Goal: Task Accomplishment & Management: Use online tool/utility

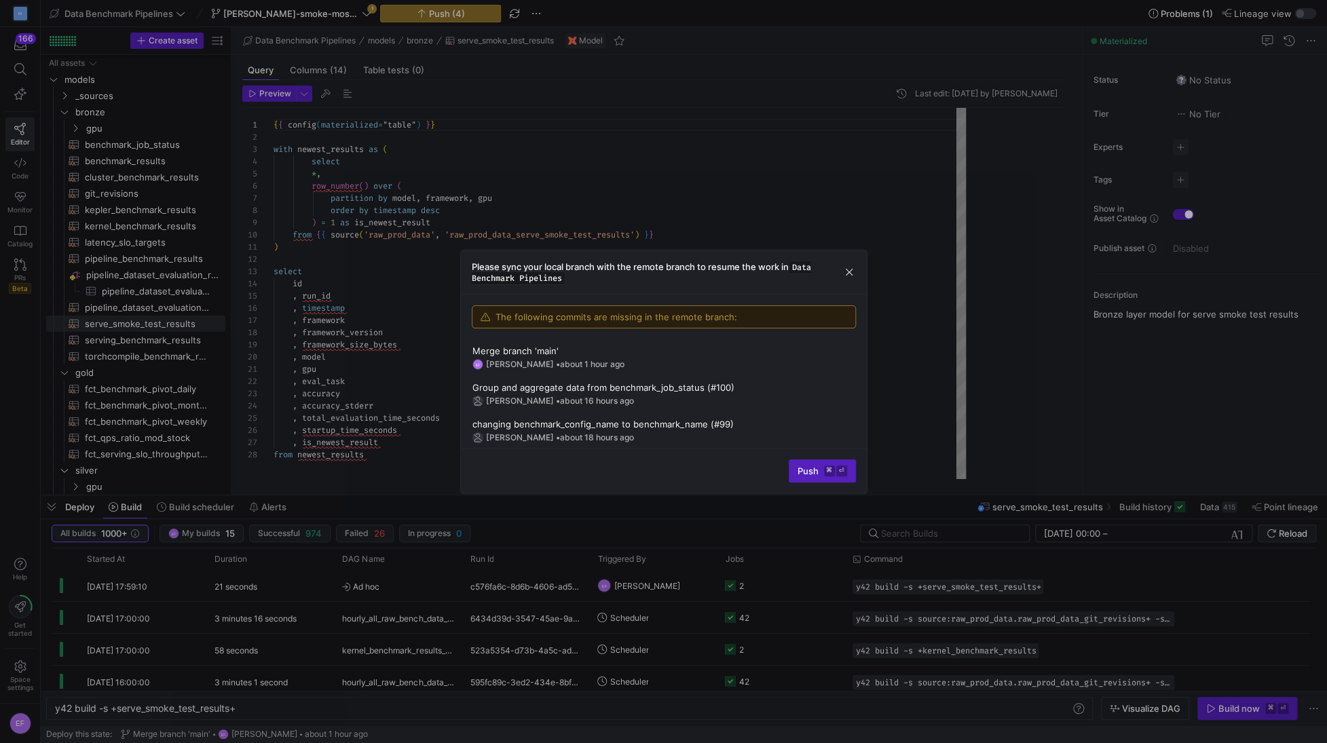
scroll to position [122, 0]
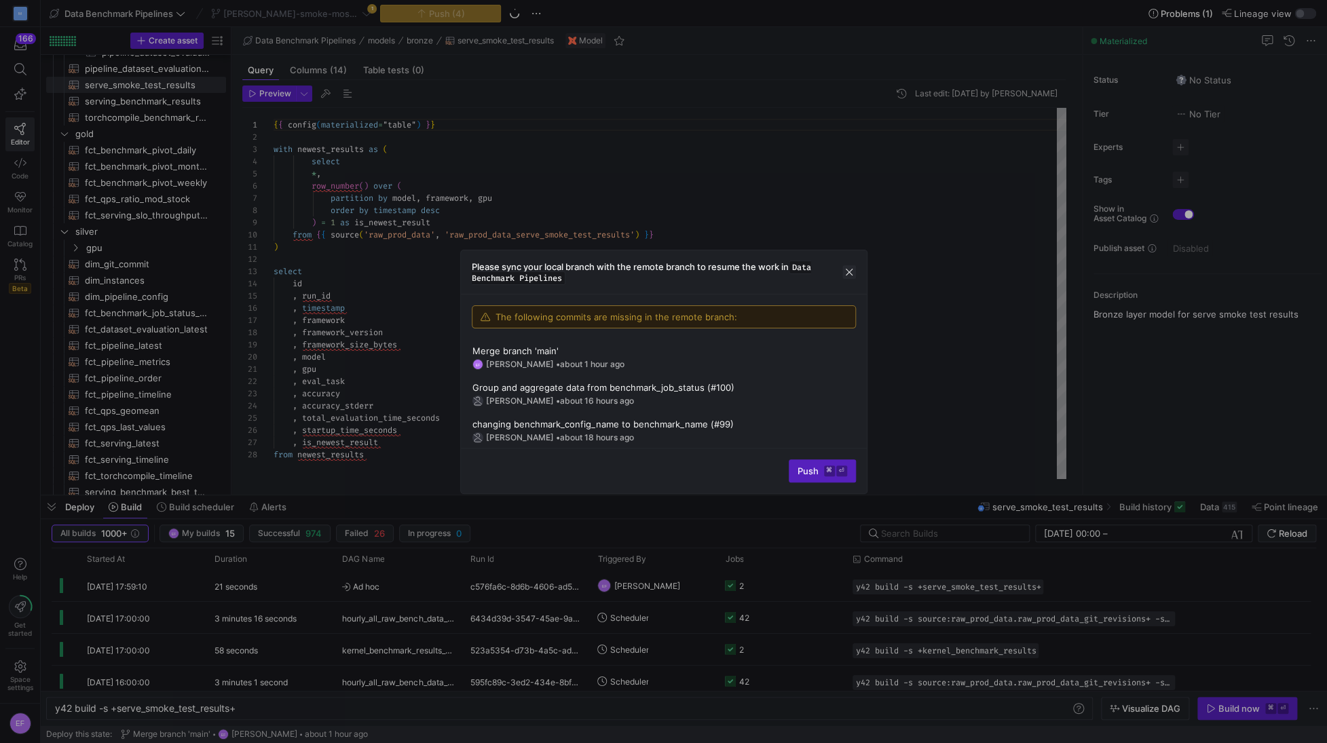
click at [843, 269] on span "button" at bounding box center [849, 272] width 14 height 14
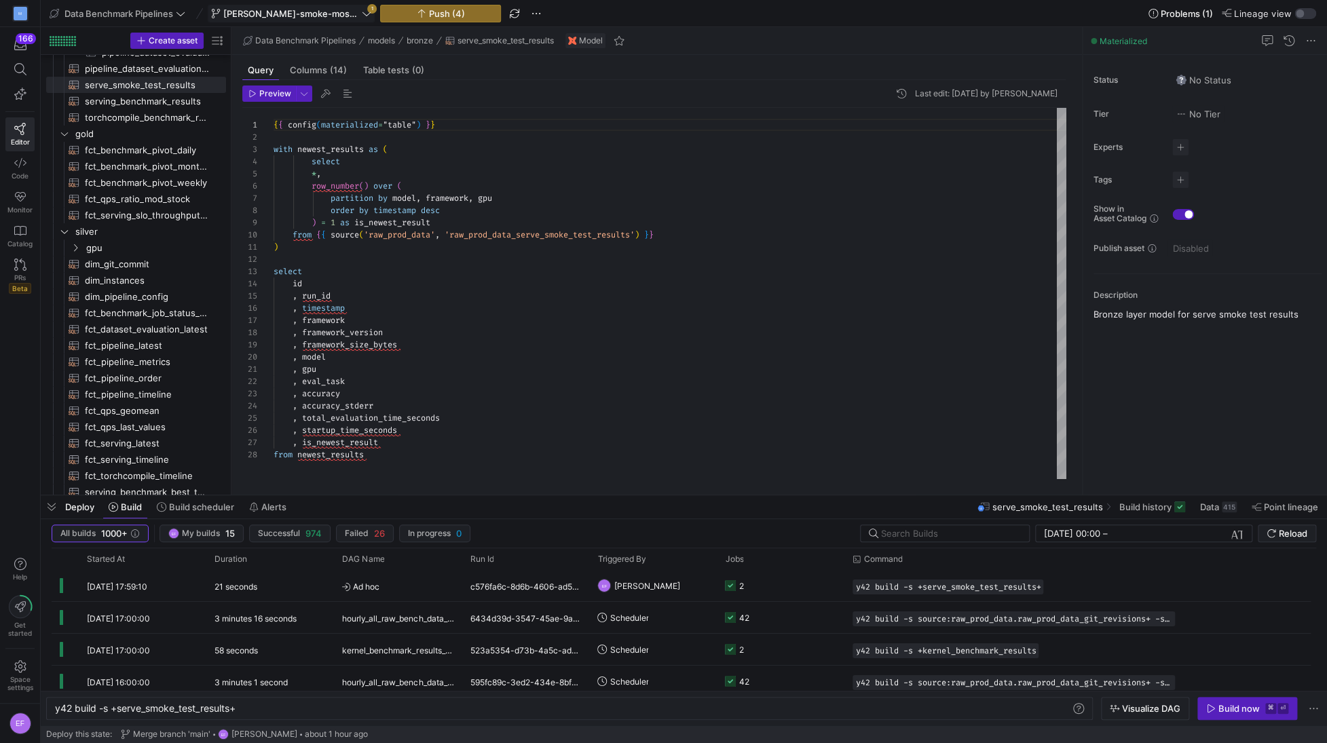
click at [362, 13] on icon at bounding box center [367, 14] width 10 height 10
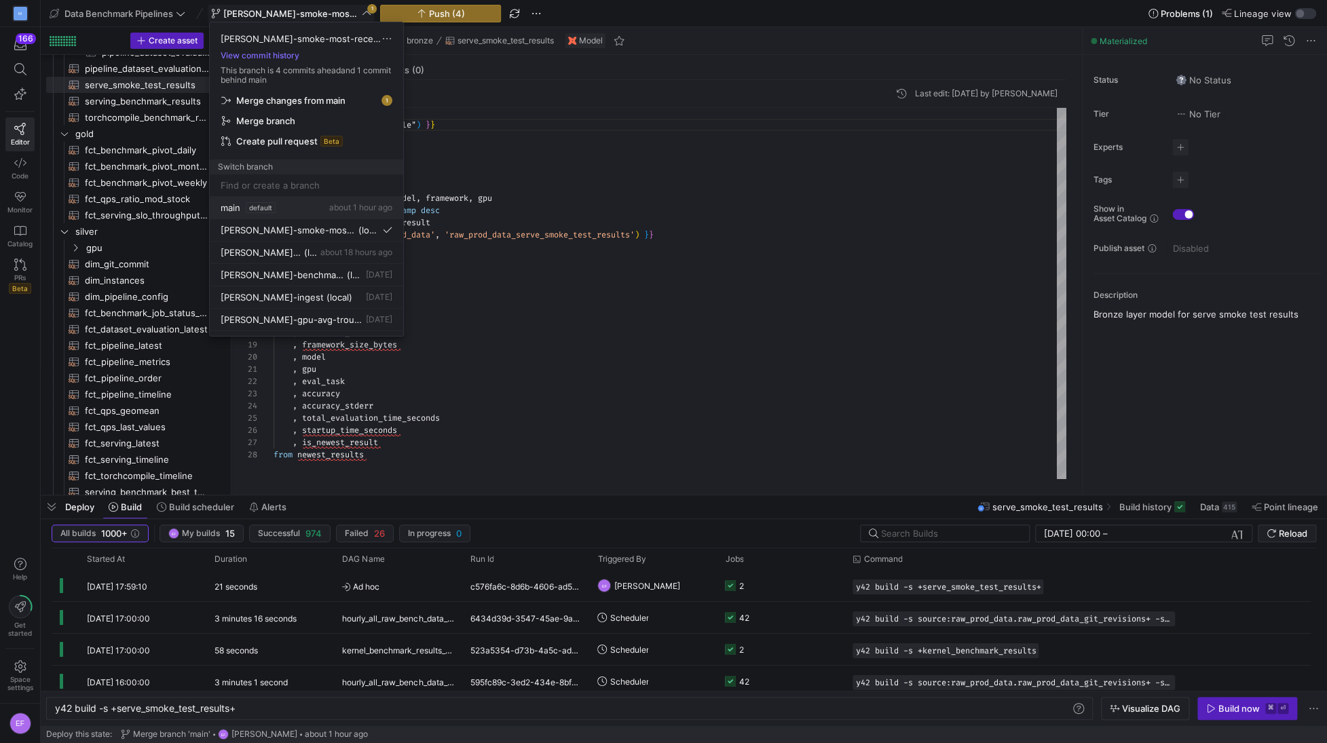
click at [240, 205] on span "main" at bounding box center [231, 207] width 20 height 11
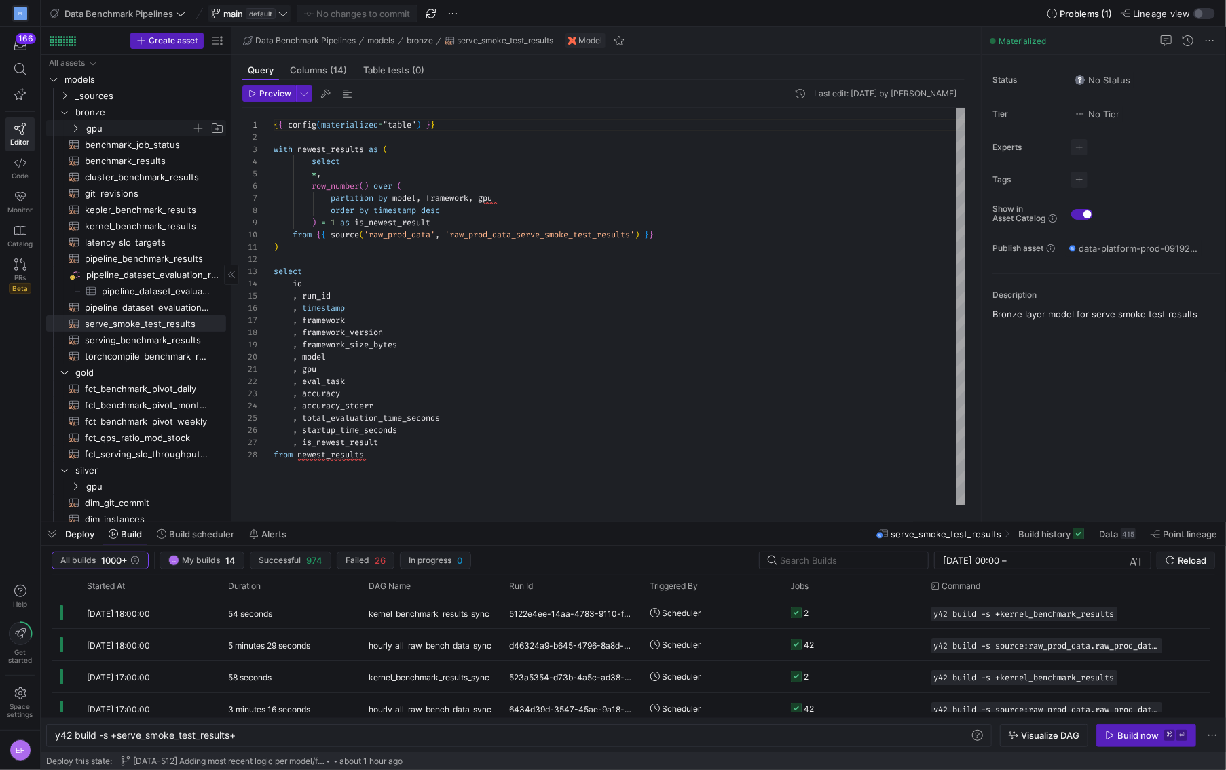
click at [78, 128] on icon "Press SPACE to select this row." at bounding box center [76, 128] width 10 height 8
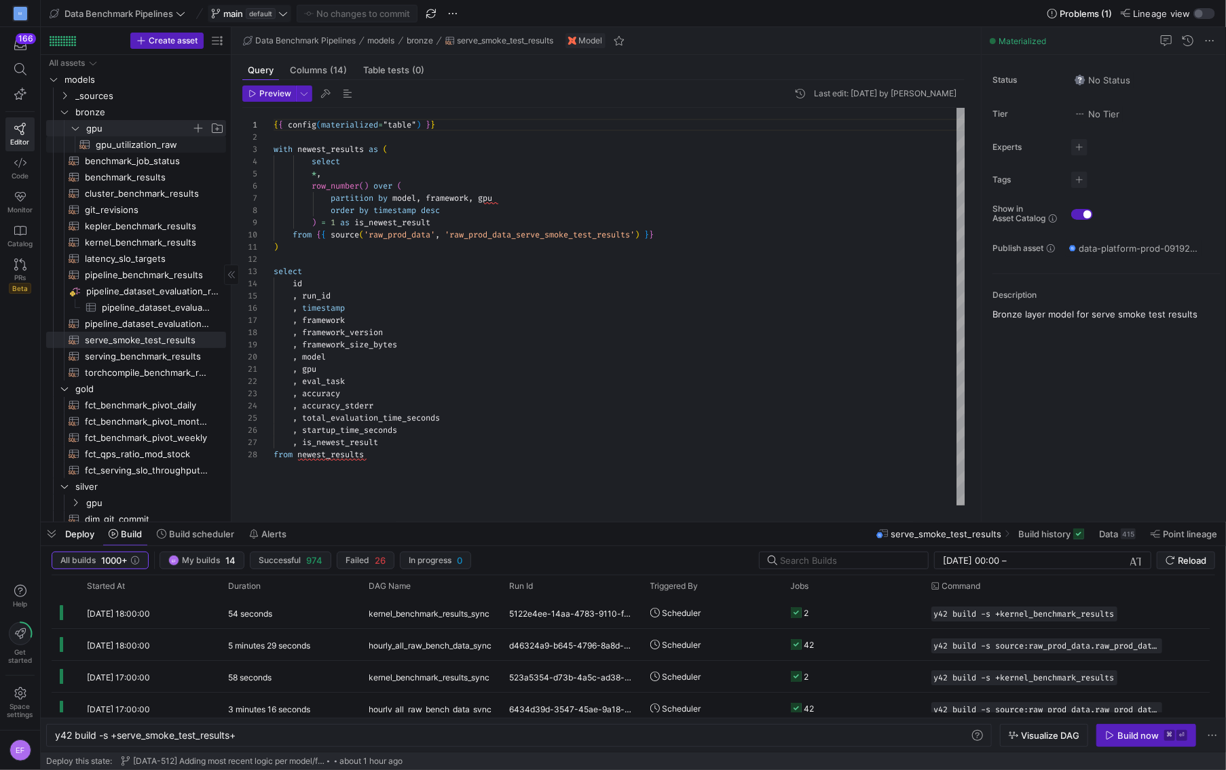
click at [128, 140] on span "gpu_utilization_raw​​​​​​​​​​" at bounding box center [153, 145] width 115 height 16
type textarea "select timestamp as timestamp_dim, timestamp_trunc(timestamp, day) as day_dim, …"
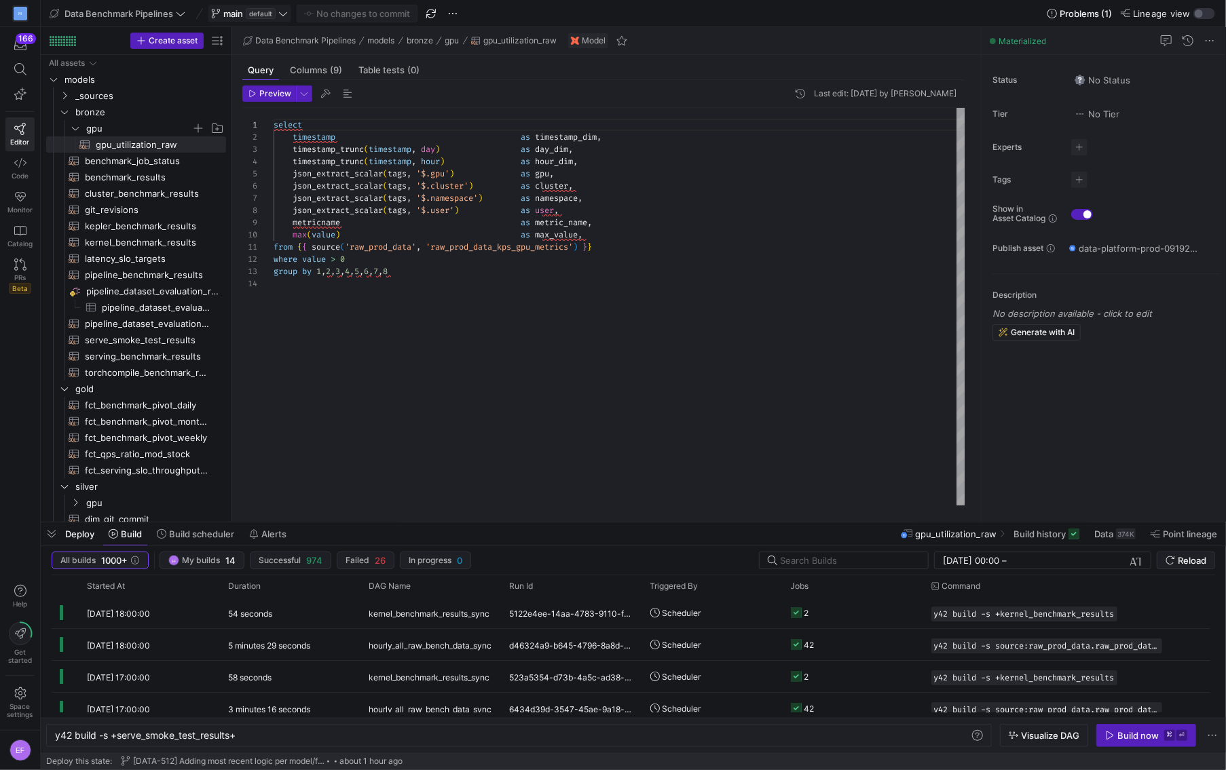
click at [977, 535] on span "gpu_utilization_raw" at bounding box center [955, 534] width 81 height 11
click at [1032, 533] on span "Build history" at bounding box center [1039, 534] width 52 height 11
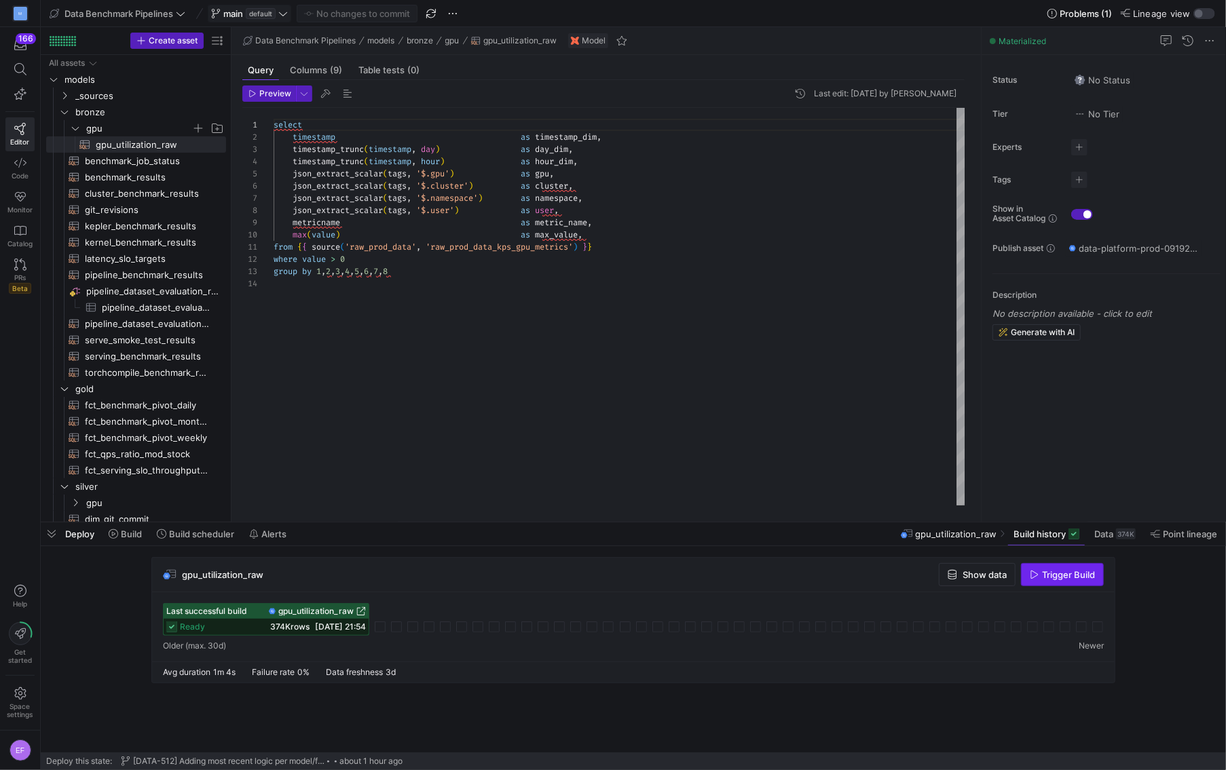
click at [1054, 574] on span "Trigger Build" at bounding box center [1068, 574] width 53 height 11
click at [377, 611] on icon at bounding box center [377, 611] width 8 height 8
click at [121, 531] on span "Build" at bounding box center [131, 534] width 21 height 11
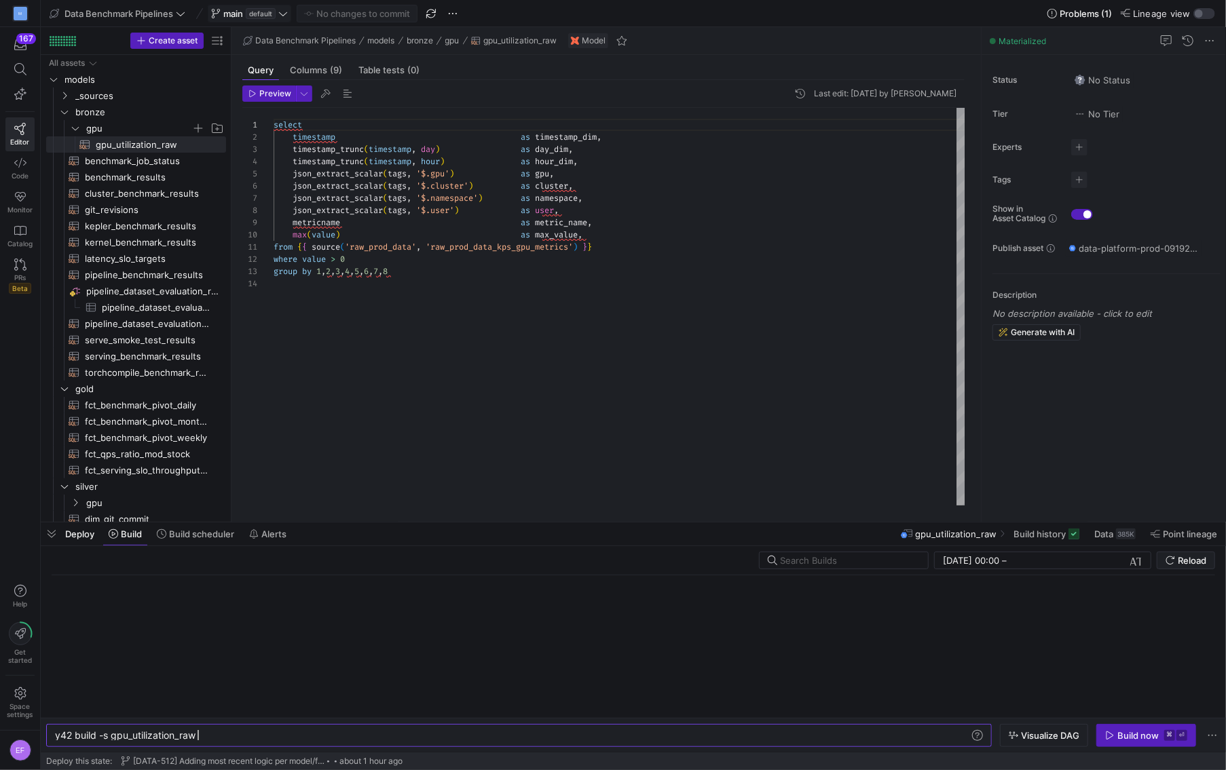
scroll to position [0, 142]
click at [111, 735] on div "y42 build -s gpu_utilization_raw" at bounding box center [512, 735] width 915 height 11
type textarea "y42 build -s +gpu_utilization_raw+"
click at [1112, 736] on icon "button" at bounding box center [1109, 736] width 7 height 8
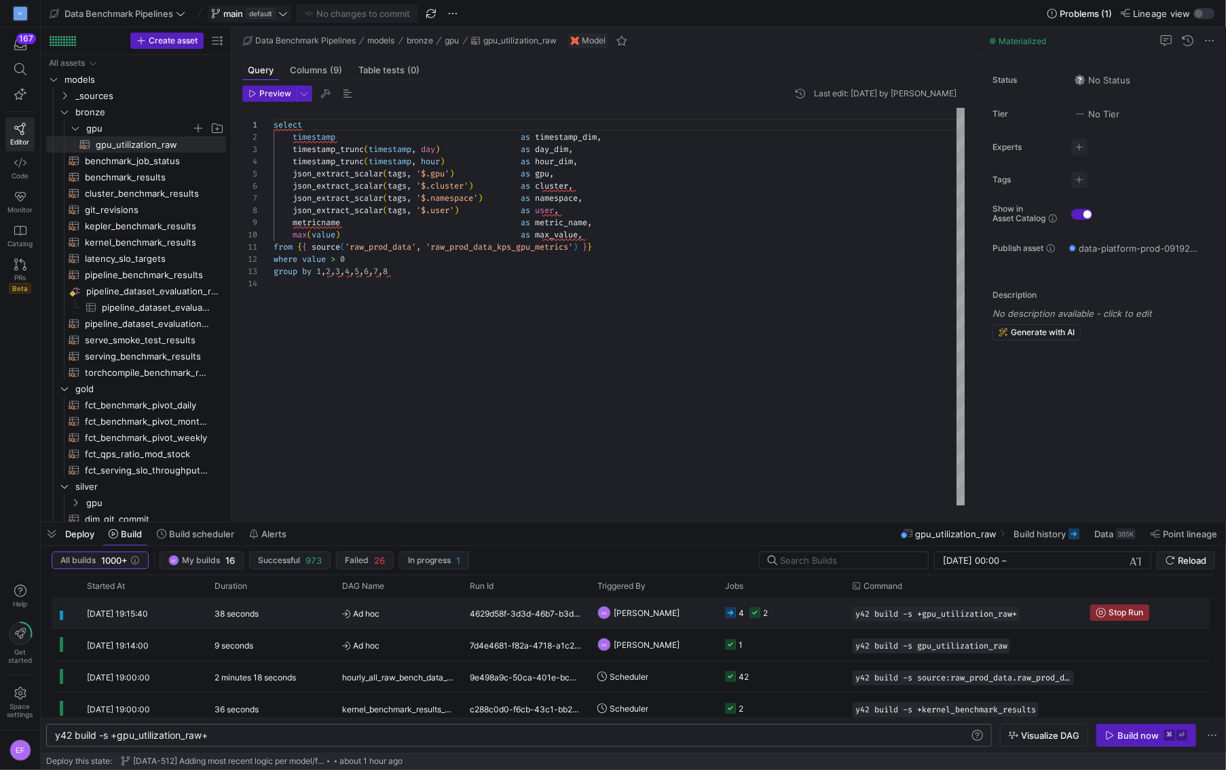
click at [798, 610] on y42-job-status-cell-renderer "4 2" at bounding box center [780, 613] width 111 height 30
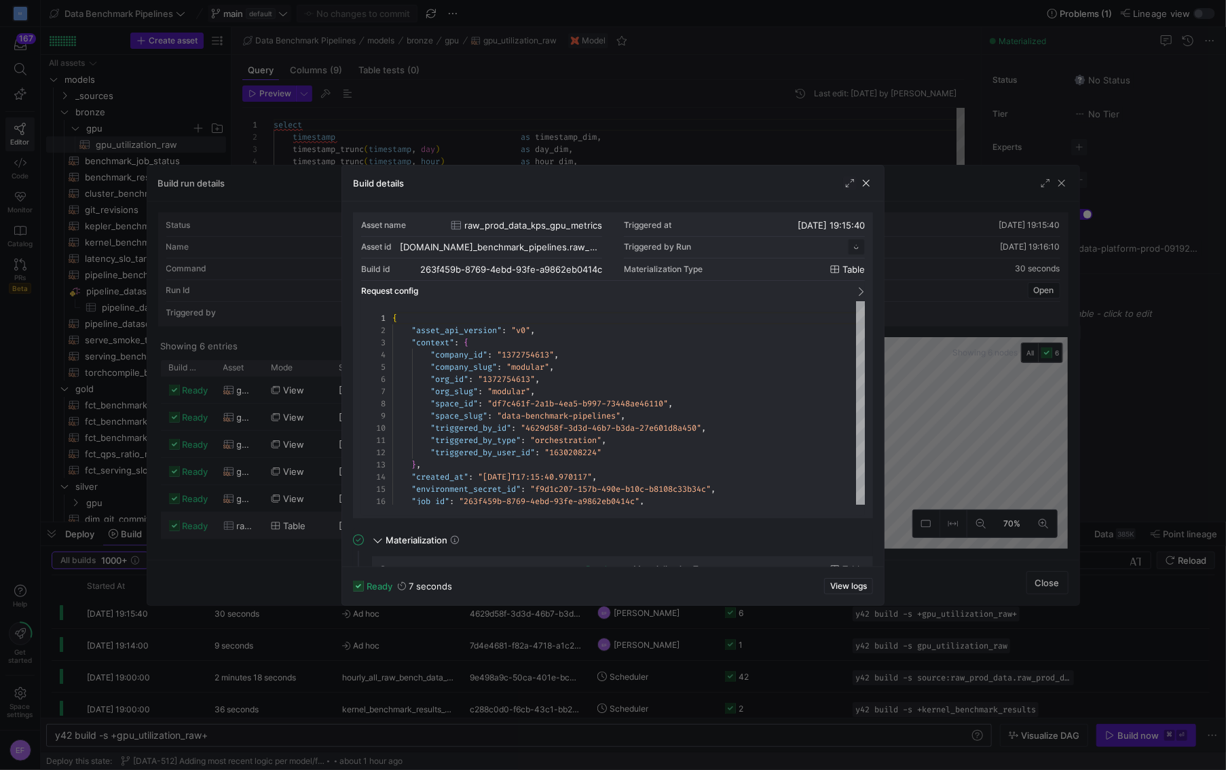
scroll to position [122, 0]
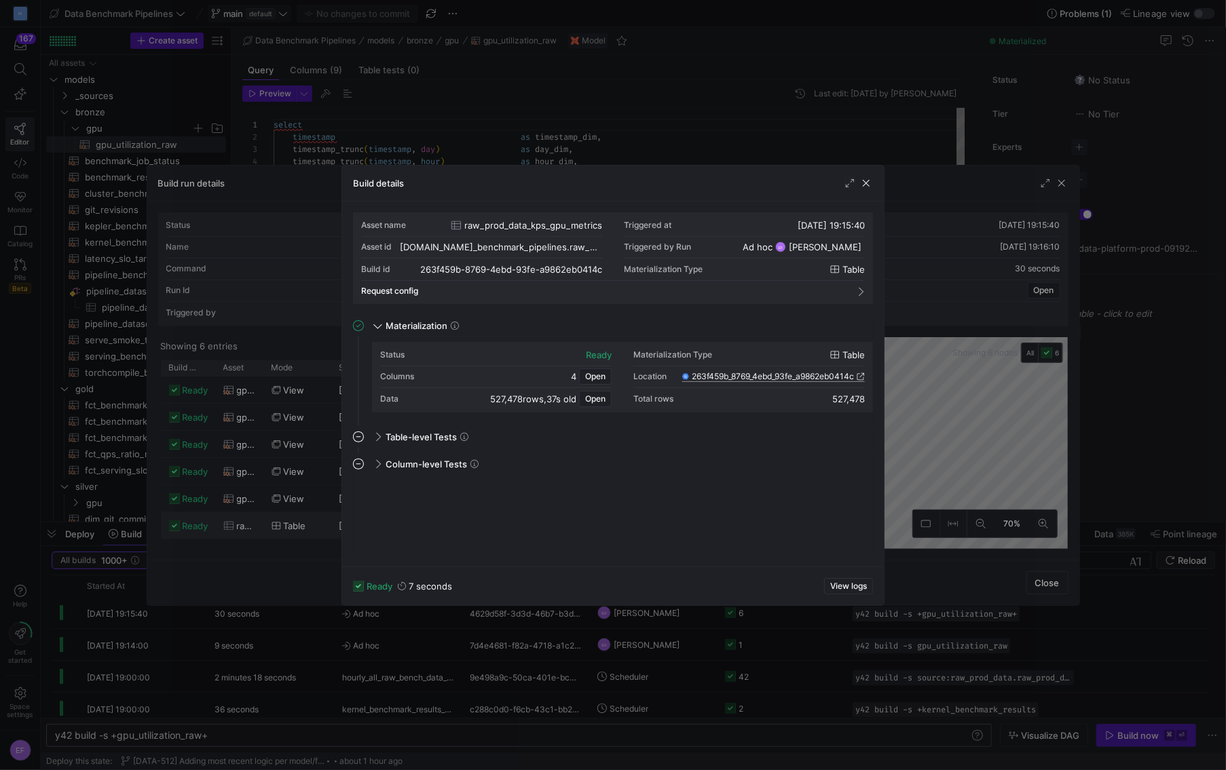
click at [861, 376] on icon at bounding box center [860, 377] width 8 height 8
click at [866, 183] on span "button" at bounding box center [866, 183] width 14 height 14
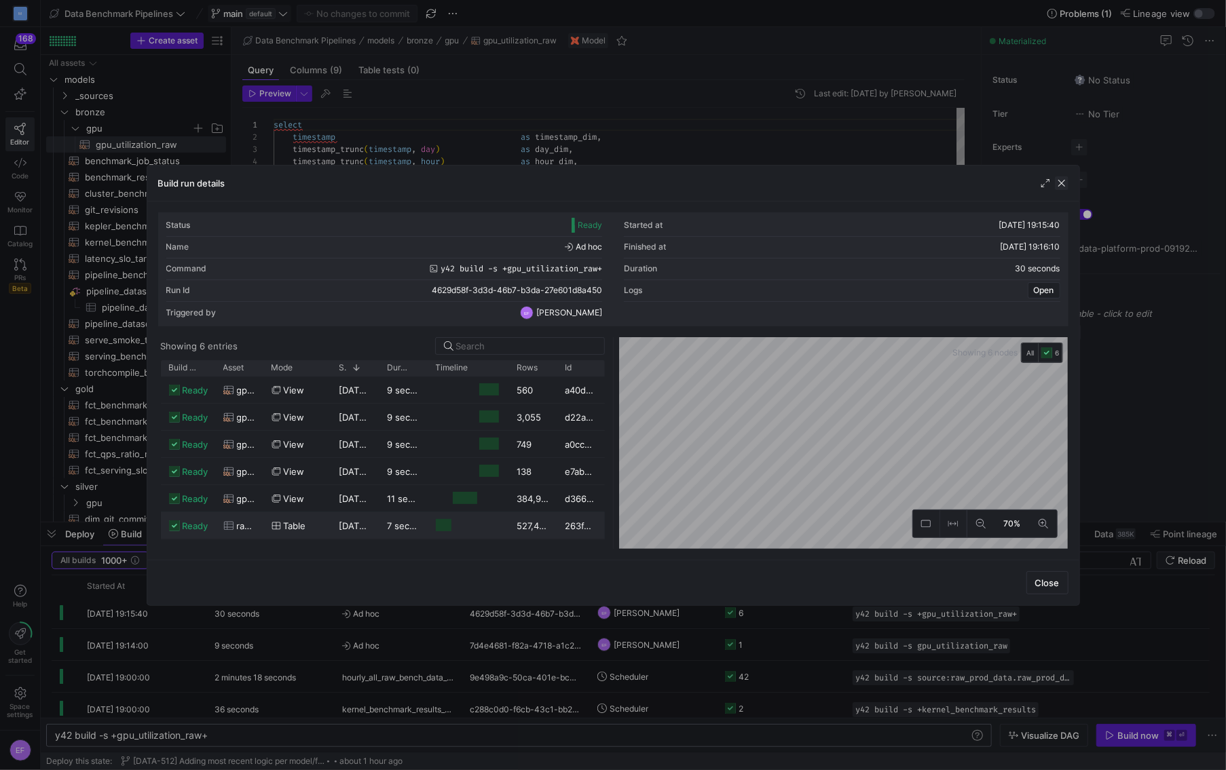
click at [1065, 179] on span "button" at bounding box center [1062, 183] width 14 height 14
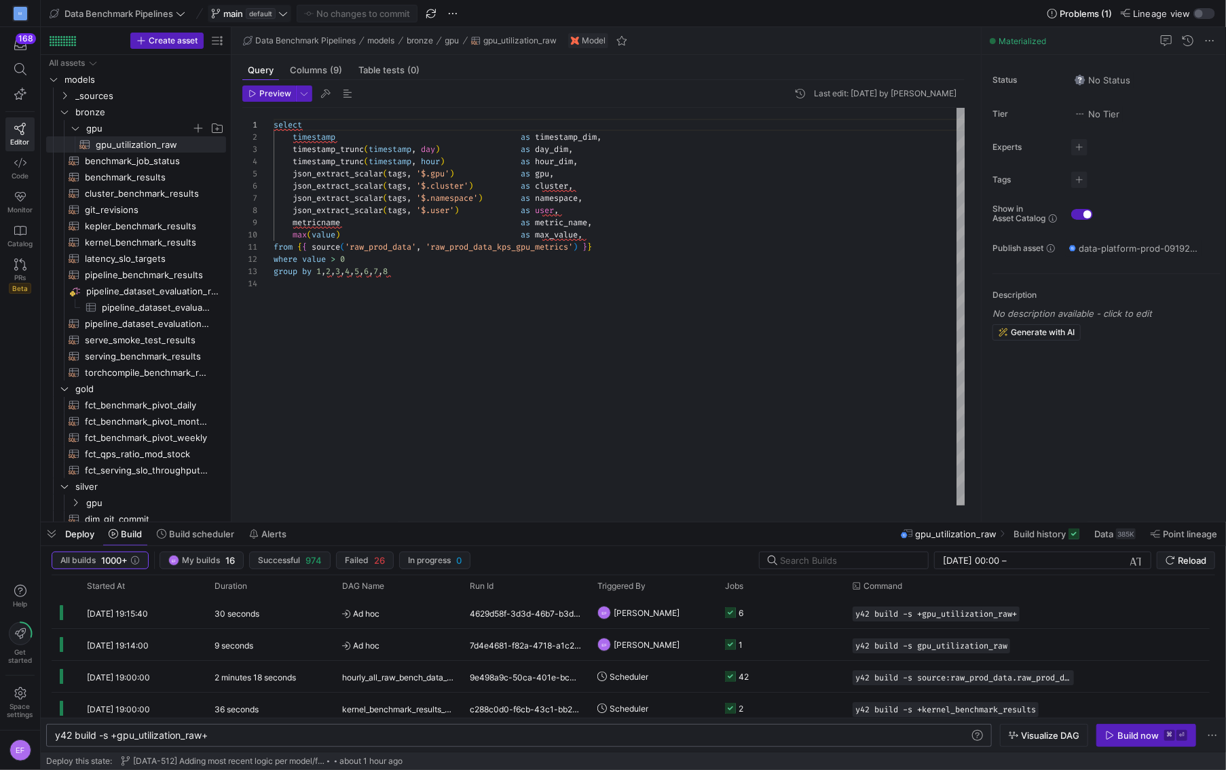
click at [693, 237] on div "select timestamp as timestamp_dim , timestamp_trunc ( timestamp , day ) as day_…" at bounding box center [619, 307] width 692 height 398
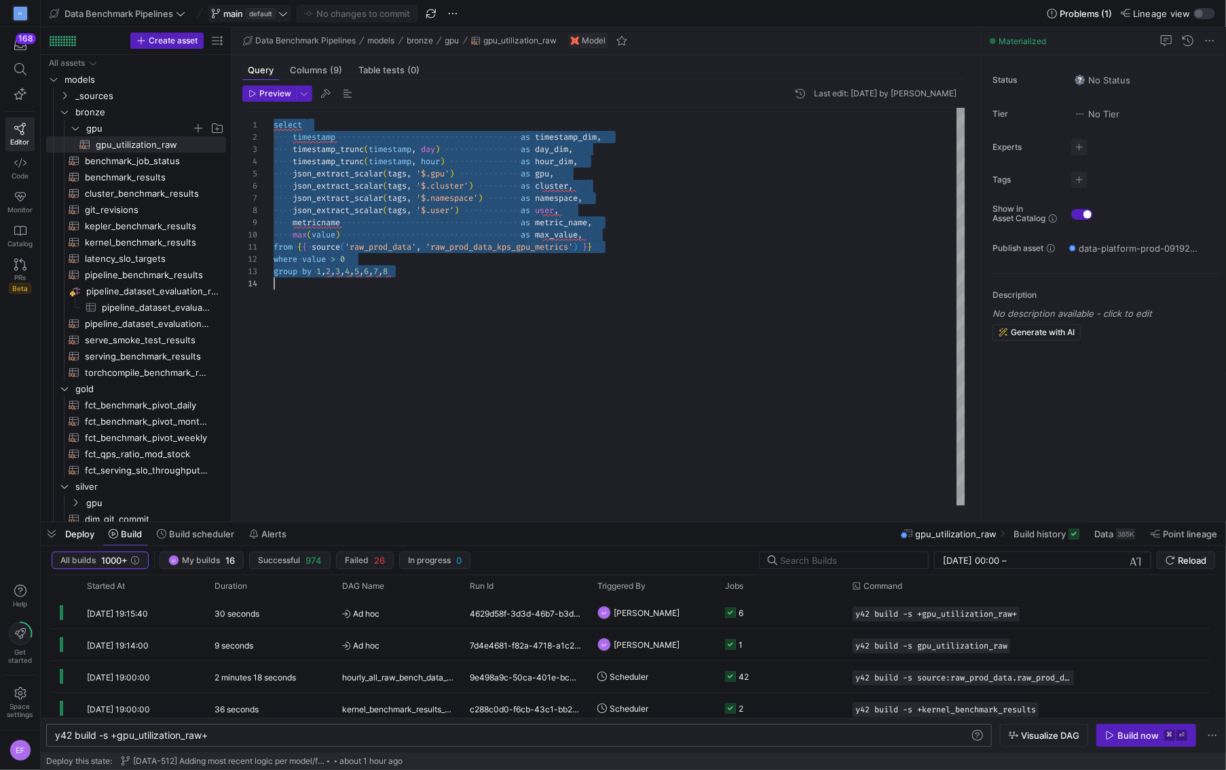
scroll to position [0, 0]
type textarea "from {{ source('raw_prod_data', 'raw_prod_data_kps_gpu_metrics') }} where value…"
click at [609, 344] on div "select timestamp as timestamp_dim , timestamp_trunc ( timestamp , day ) as day_…" at bounding box center [619, 307] width 692 height 398
